Goal: Transaction & Acquisition: Purchase product/service

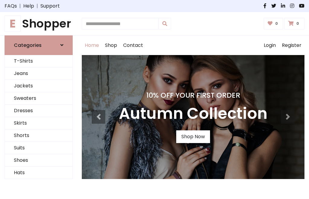
click at [155, 99] on h4 "10% Off Your First Order" at bounding box center [193, 95] width 149 height 8
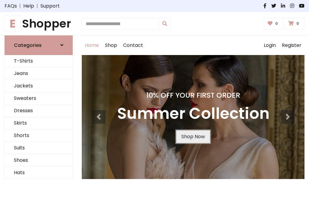
click at [193, 136] on link "Shop Now" at bounding box center [193, 136] width 34 height 13
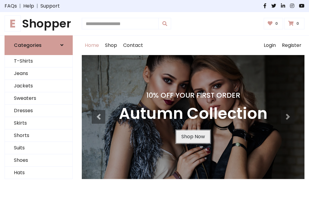
click at [193, 136] on link "Shop Now" at bounding box center [193, 136] width 34 height 13
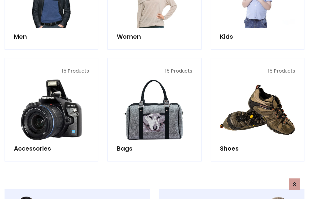
scroll to position [603, 0]
